Goal: Navigation & Orientation: Find specific page/section

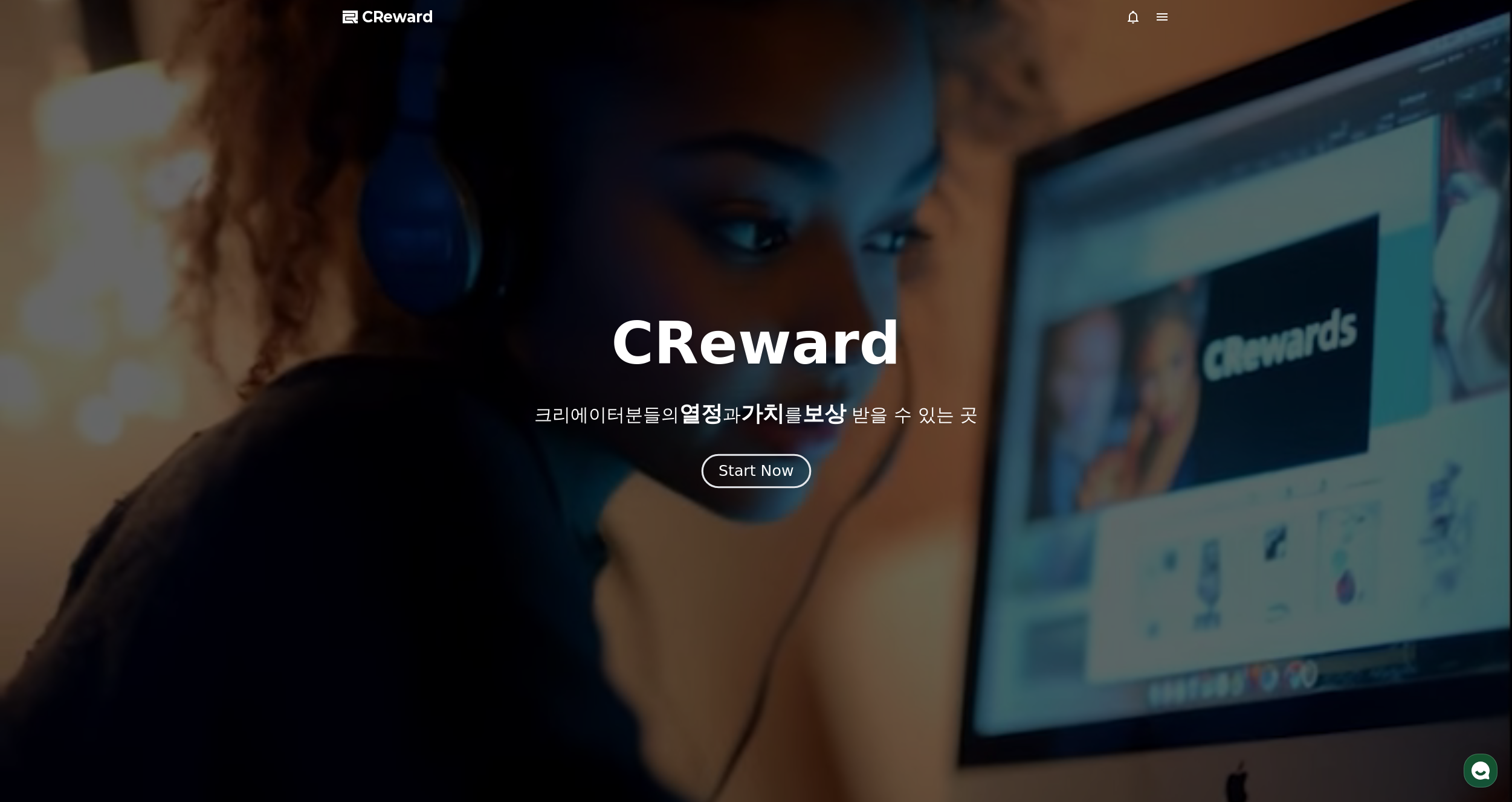
click at [751, 474] on div "Start Now" at bounding box center [756, 471] width 75 height 20
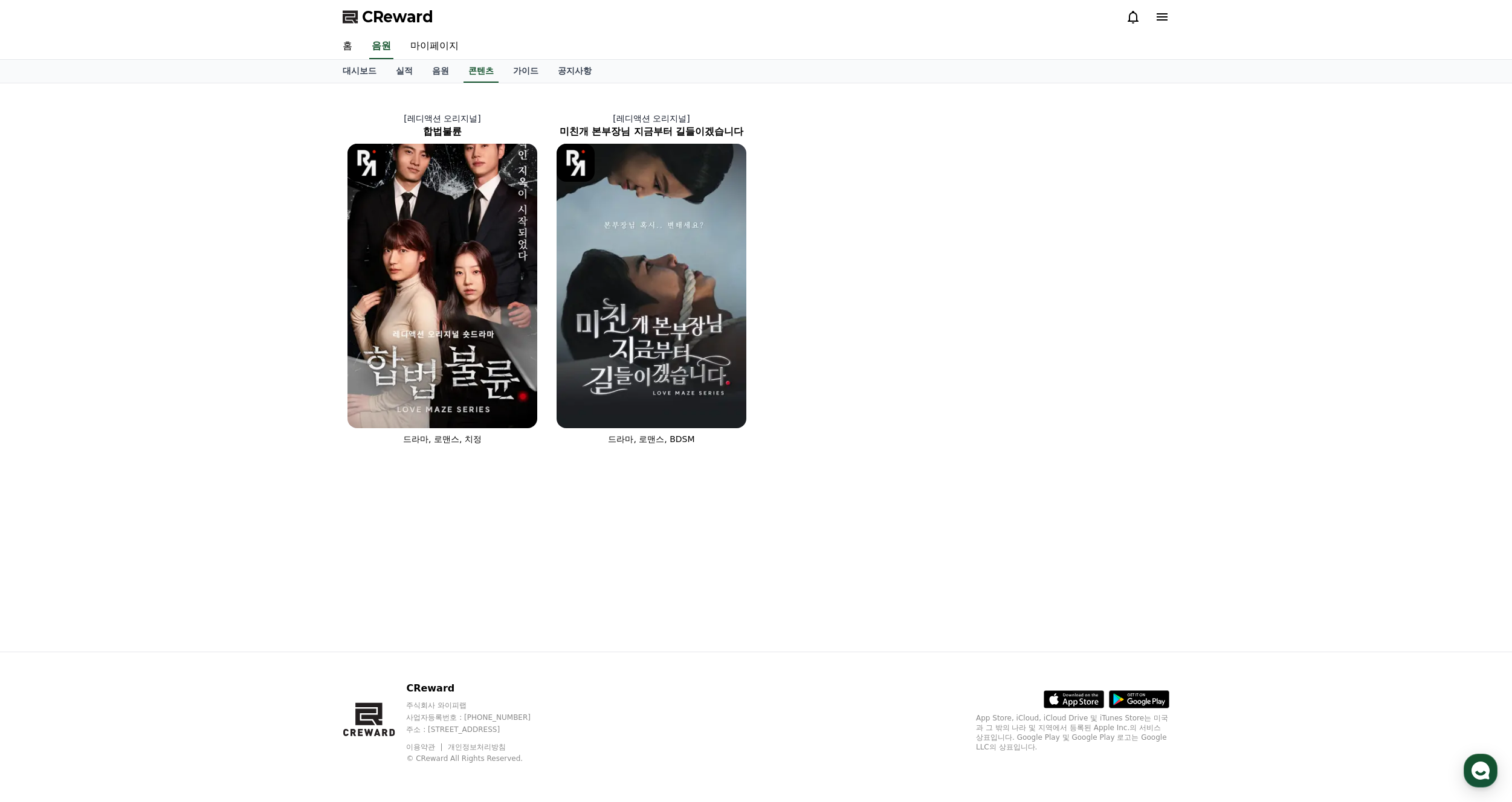
click at [1049, 214] on div "[레디액션 오리지널] 합법불륜 드라마, 로맨스, 치정 [레디액션 오리지널] 미친개 본부장님 지금부터 길들이겠습니다 드라마, 로맨스, BDSM" at bounding box center [756, 272] width 837 height 367
drag, startPoint x: 1049, startPoint y: 325, endPoint x: 1060, endPoint y: 341, distance: 19.4
click at [1049, 327] on div "[레디액션 오리지널] 합법불륜 드라마, 로맨스, 치정 [레디액션 오리지널] 미친개 본부장님 지금부터 길들이겠습니다 드라마, 로맨스, BDSM" at bounding box center [756, 272] width 837 height 367
click at [1362, 343] on div "[레디액션 오리지널] 합법불륜 드라마, 로맨스, 치정 [레디액션 오리지널] 미친개 본부장님 지금부터 길들이겠습니다 드라마, 로맨스, BDSM" at bounding box center [756, 368] width 1512 height 569
click at [440, 72] on link "음원" at bounding box center [441, 70] width 36 height 23
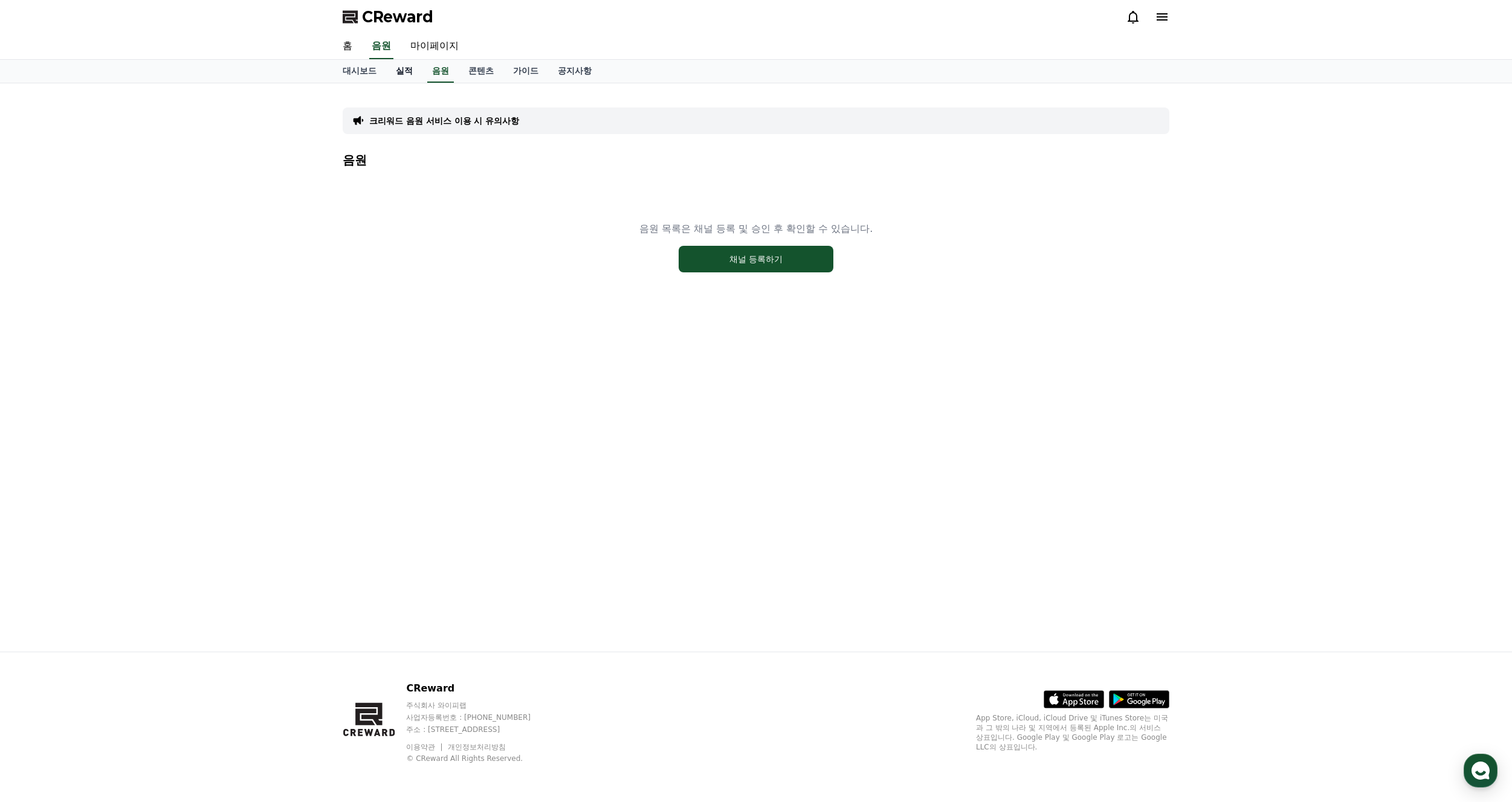
click at [410, 73] on link "실적" at bounding box center [404, 70] width 36 height 23
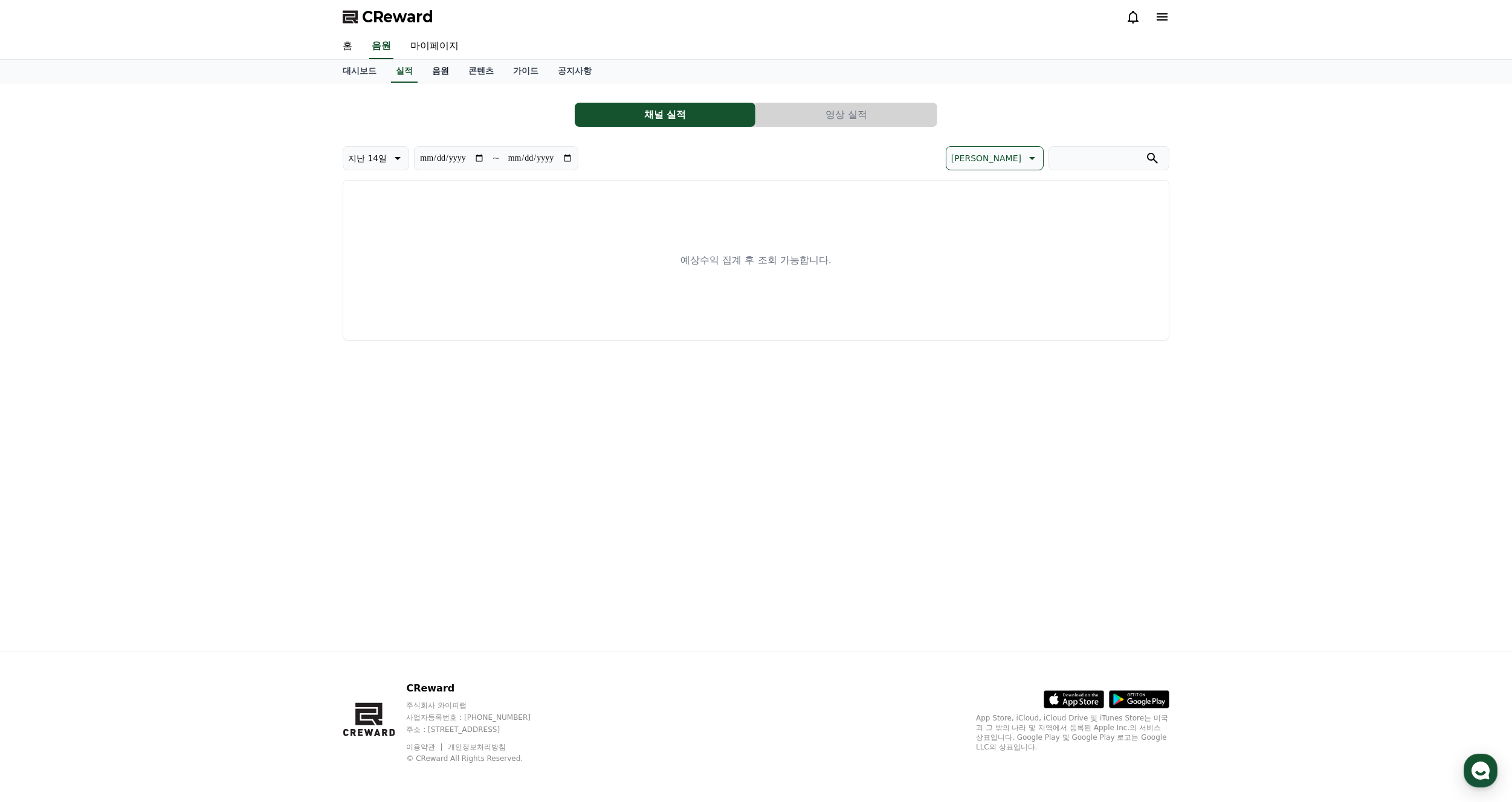
click at [440, 70] on link "음원" at bounding box center [441, 70] width 36 height 23
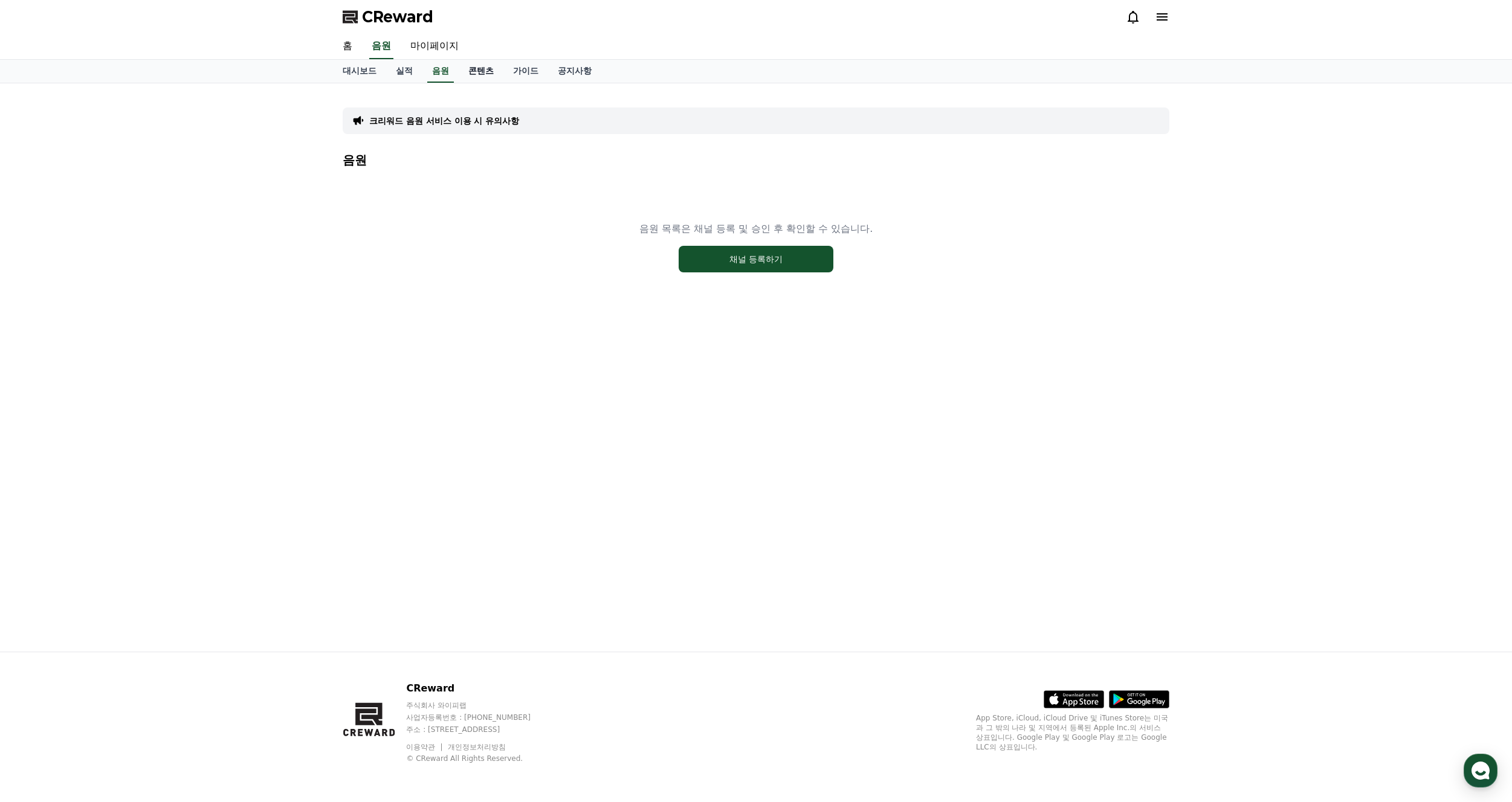
click at [473, 70] on link "콘텐츠" at bounding box center [481, 70] width 45 height 23
